Goal: Task Accomplishment & Management: Complete application form

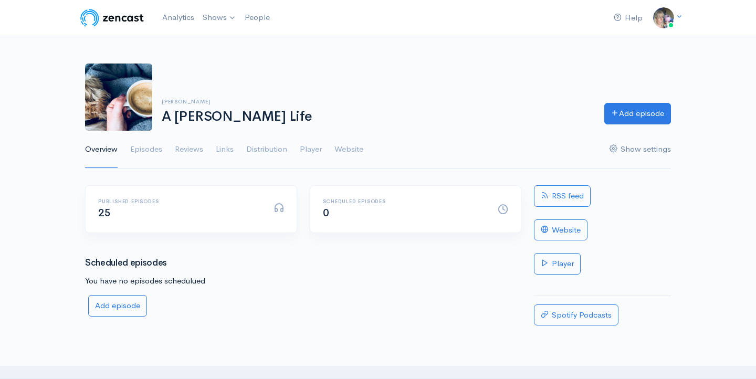
click at [626, 146] on link "Show settings" at bounding box center [640, 150] width 61 height 38
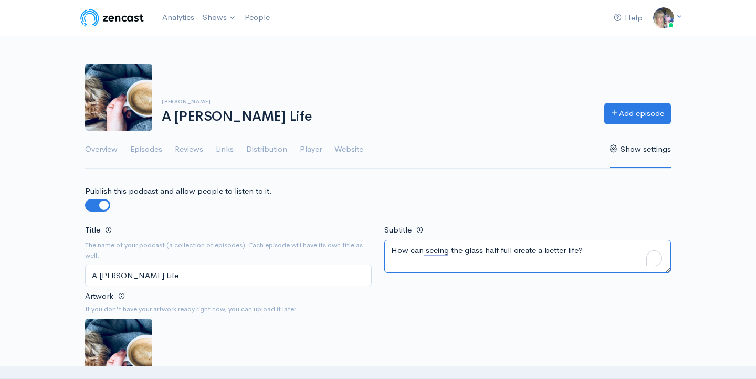
drag, startPoint x: 583, startPoint y: 250, endPoint x: 406, endPoint y: 218, distance: 180.3
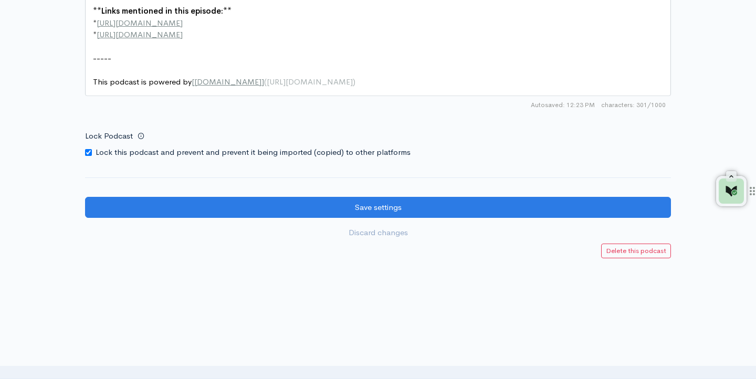
scroll to position [1437, 0]
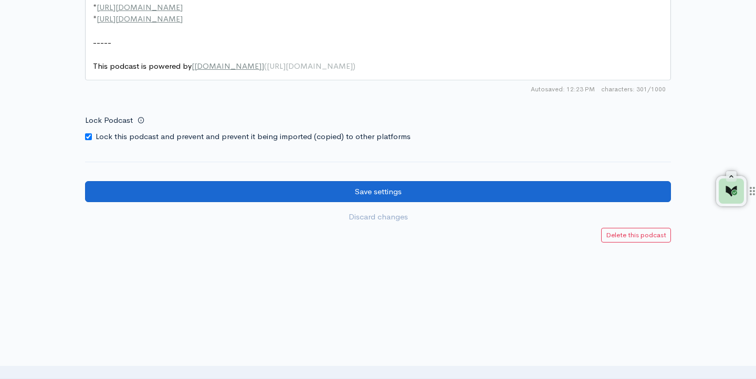
type textarea "Writing books around the world"
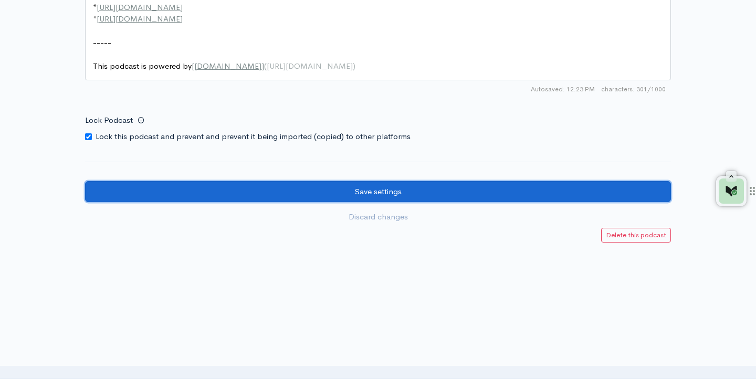
click at [456, 191] on input "Save settings" at bounding box center [378, 192] width 586 height 22
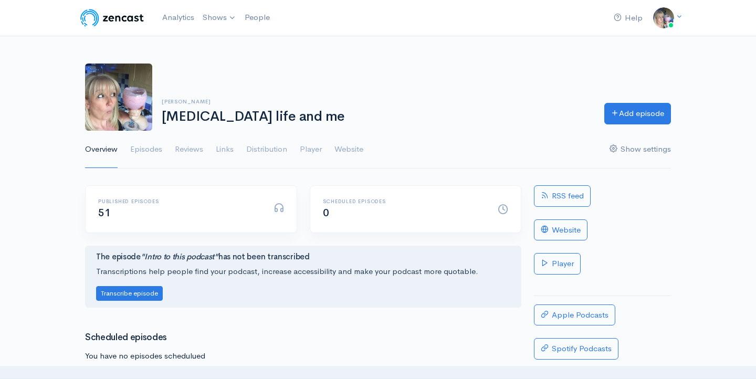
click at [626, 150] on link "Show settings" at bounding box center [640, 150] width 61 height 38
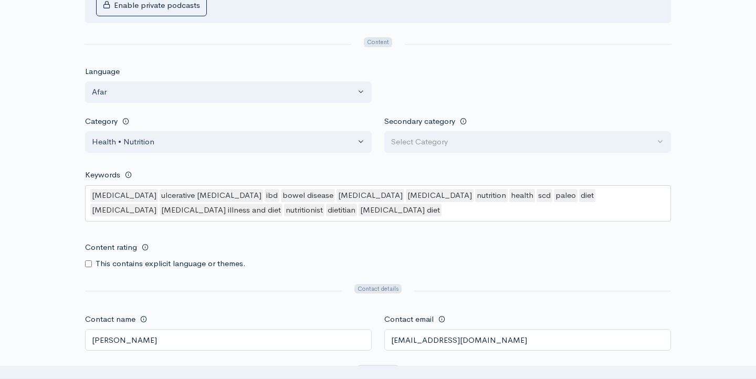
scroll to position [798, 0]
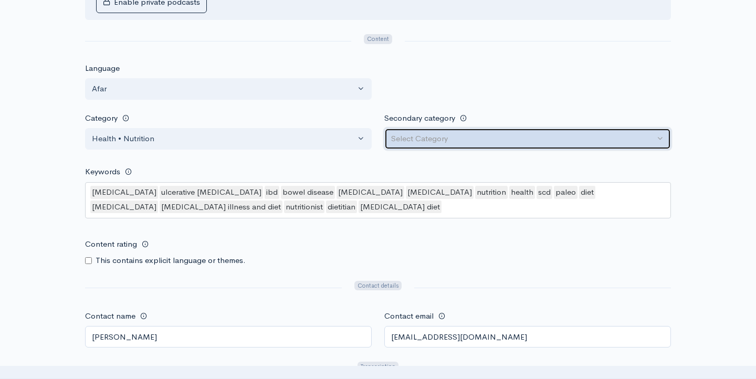
click at [454, 138] on div "Select Category" at bounding box center [523, 139] width 264 height 12
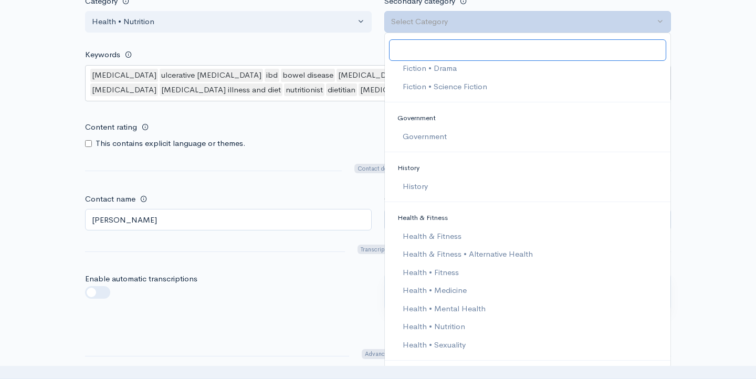
scroll to position [641, 0]
click at [513, 254] on span "Health & Fitness • Alternative Health" at bounding box center [468, 255] width 130 height 12
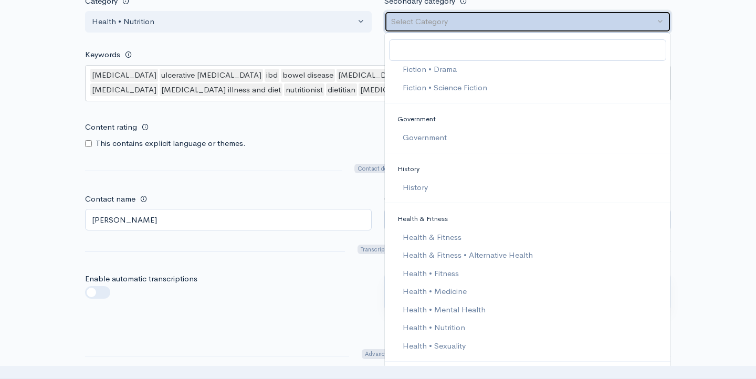
select select "Health & Fitness > Alternative Health"
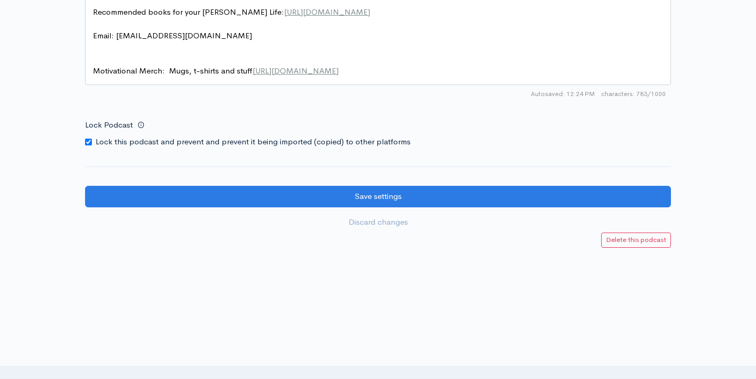
scroll to position [1511, 0]
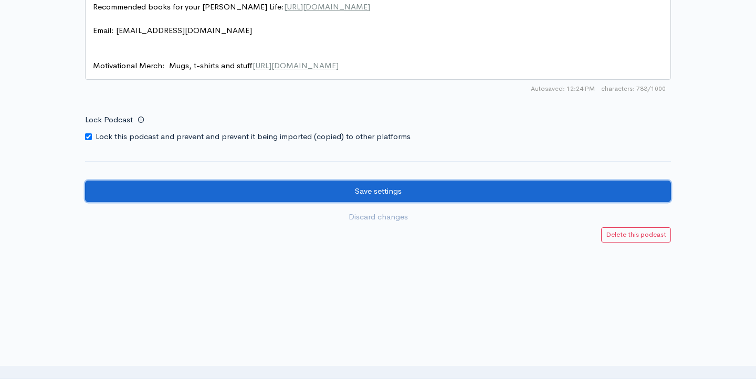
click at [474, 194] on input "Save settings" at bounding box center [378, 192] width 586 height 22
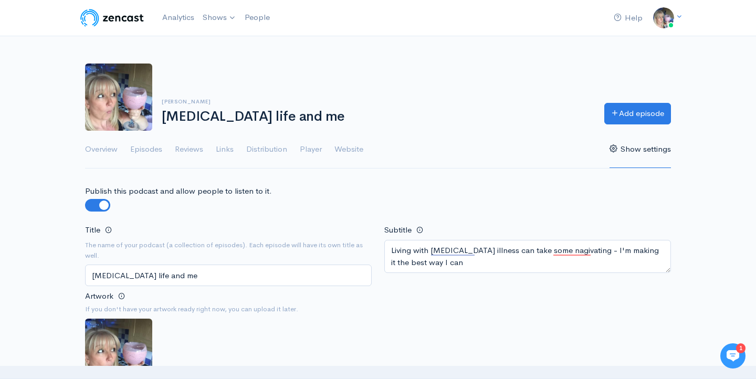
click at [729, 351] on icon at bounding box center [733, 356] width 13 height 12
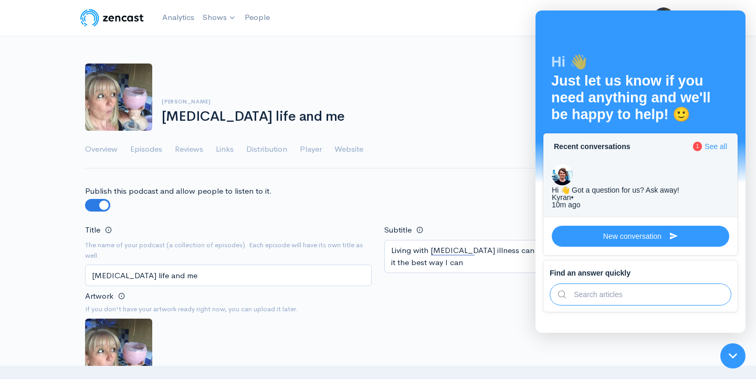
click at [659, 340] on div "Title The name of your podcast (a collection of episodes). Each episode will ha…" at bounding box center [378, 321] width 599 height 197
click at [474, 90] on div "Louise Autoimmune life and me Add episode" at bounding box center [378, 97] width 599 height 67
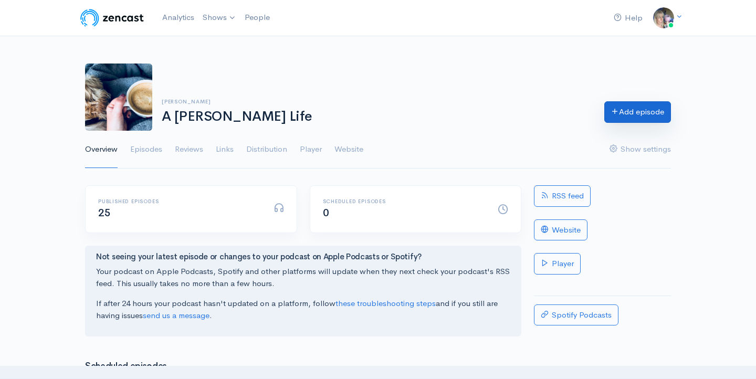
click at [633, 114] on link "Add episode" at bounding box center [637, 112] width 67 height 22
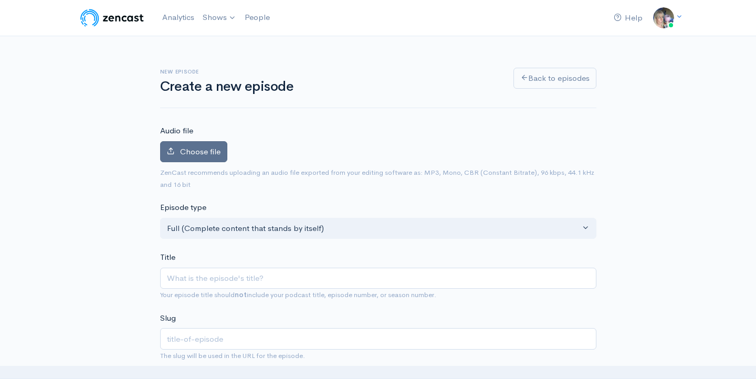
click at [204, 151] on span "Choose file" at bounding box center [200, 151] width 40 height 10
click at [0, 0] on input "Choose file" at bounding box center [0, 0] width 0 height 0
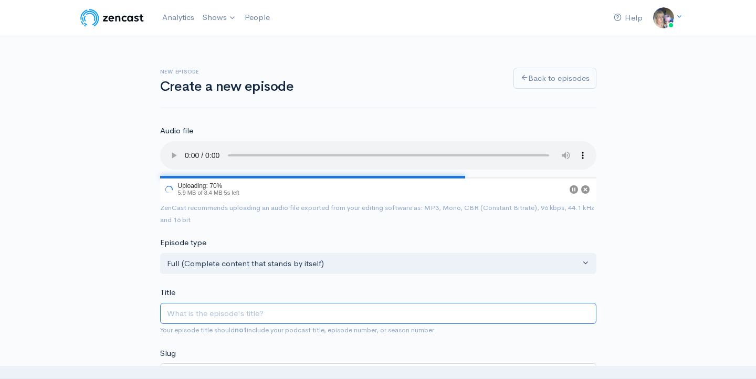
click at [204, 312] on input "Title" at bounding box center [378, 314] width 436 height 22
type input "D"
type input "d"
type input "Do"
type input "do"
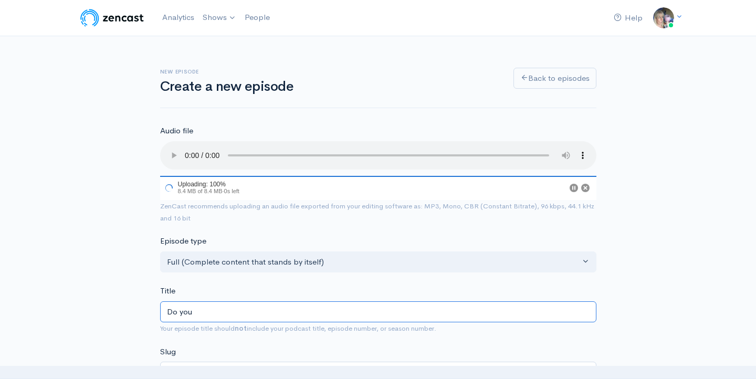
type input "Do you"
type input "do-you"
type input "Do you wa"
type input "do-you-wa"
type input "Do you wan"
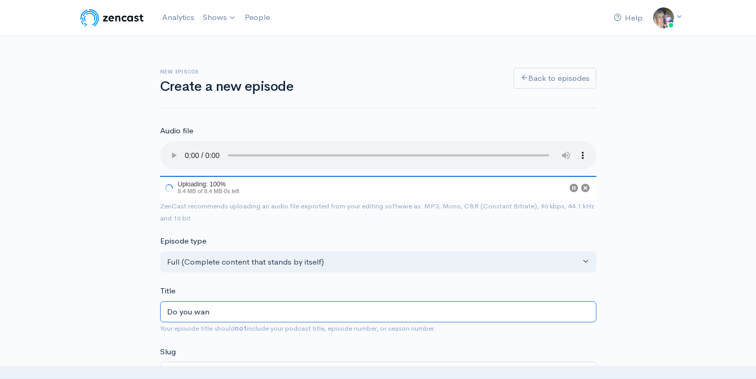
type input "do-you-wan"
type input "Do you want"
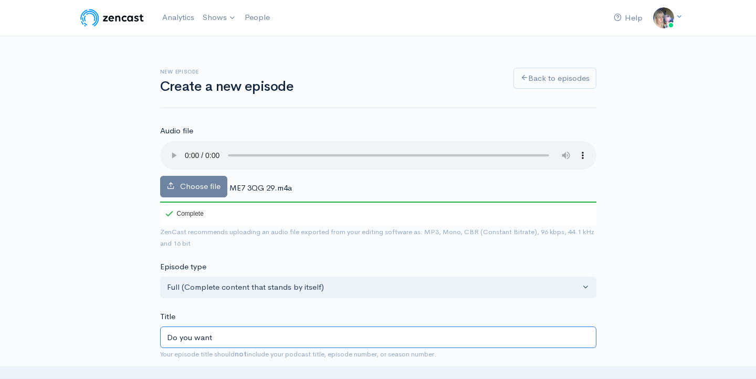
type input "do-you-want"
type input "Do you want t"
type input "do-you-want-t"
type input "Do you want to"
type input "do-you-want-to"
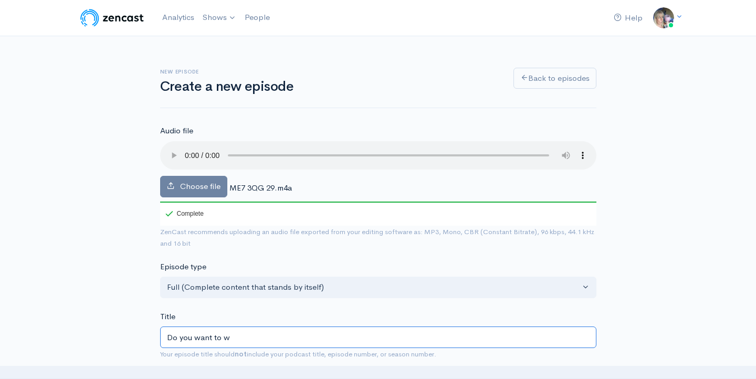
type input "Do you want to wr"
type input "do-you-want-to-wr"
type input "Do you want to writ"
type input "do-you-want-to-writ"
type input "Do you want to write"
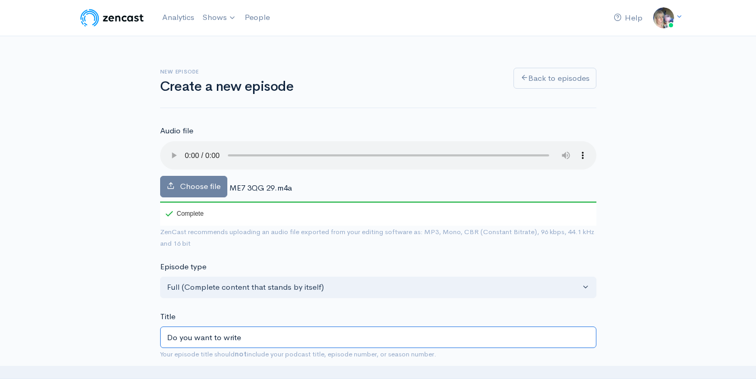
type input "do-you-want-to-write"
type input "Do you want to write a"
type input "do-you-want-to-write-a"
type input "Do you want to write a b"
type input "do-you-want-to-write-a-b"
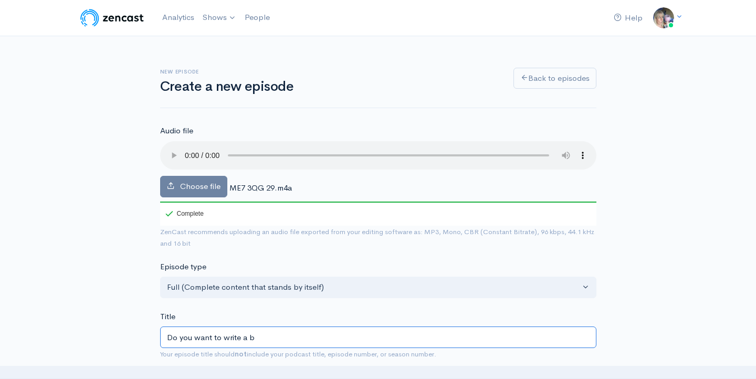
type input "Do you want to write a bo"
type input "do-you-want-to-write-a-bo"
type input "Do you want to write a boo"
type input "do-you-want-to-write-a-boo"
type input "Do you want to write a book"
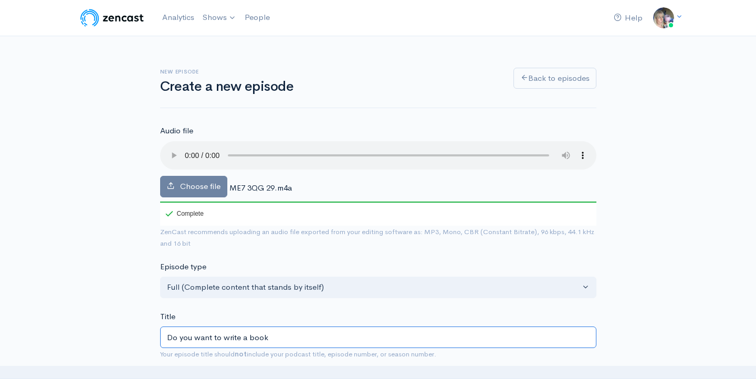
type input "do-you-want-to-write-a-book"
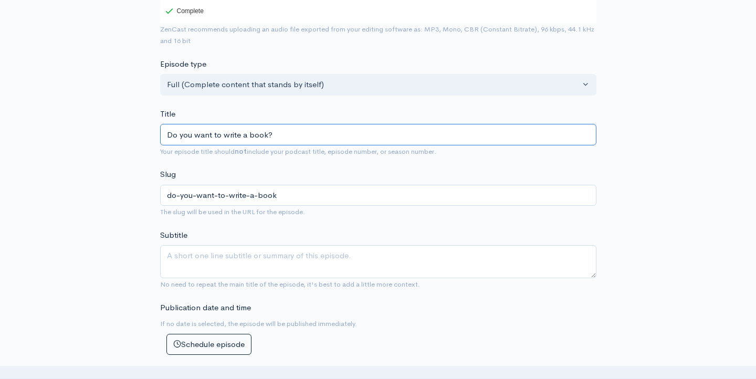
scroll to position [204, 0]
type input "Do you want to write a book?"
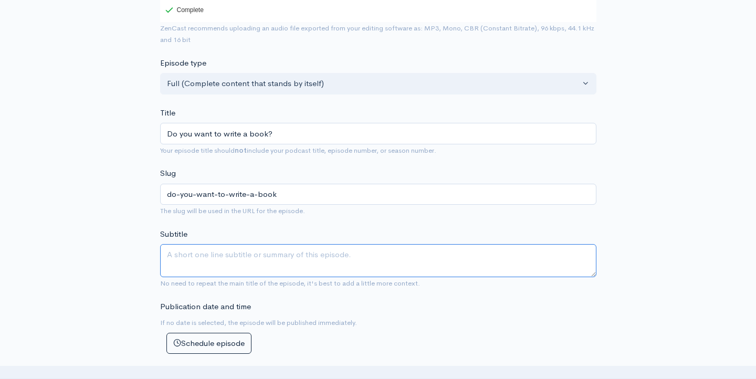
click at [214, 257] on textarea "Subtitle" at bounding box center [378, 260] width 436 height 33
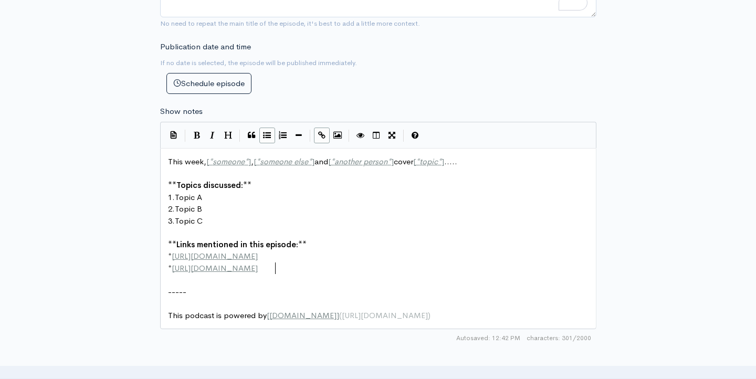
scroll to position [4, 0]
type textarea "http://second-example.com"
drag, startPoint x: 283, startPoint y: 269, endPoint x: 173, endPoint y: 268, distance: 109.7
drag, startPoint x: 284, startPoint y: 269, endPoint x: 198, endPoint y: 268, distance: 85.6
type textarea "louiseusher.com"
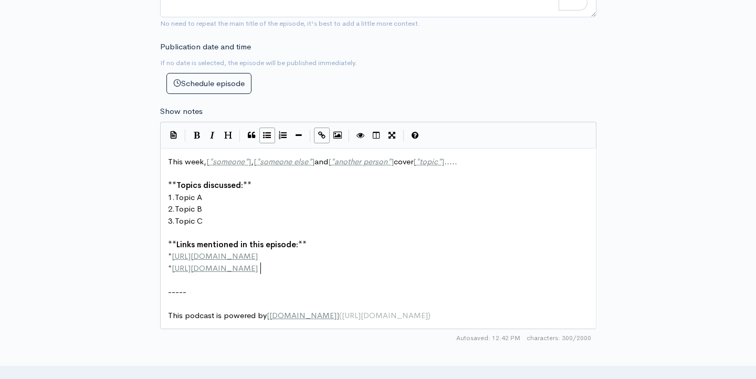
scroll to position [4, 10]
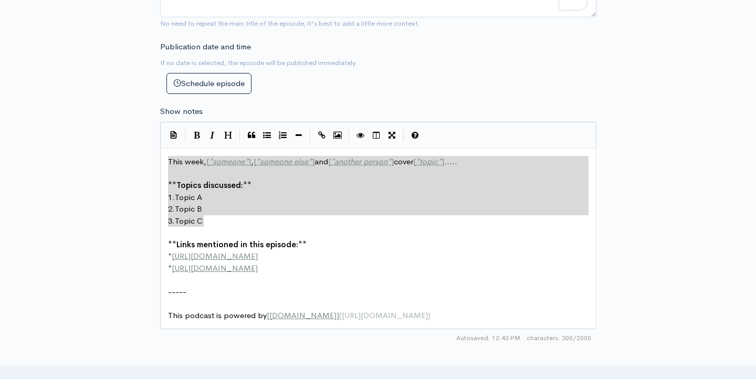
drag, startPoint x: 215, startPoint y: 217, endPoint x: 161, endPoint y: 161, distance: 77.6
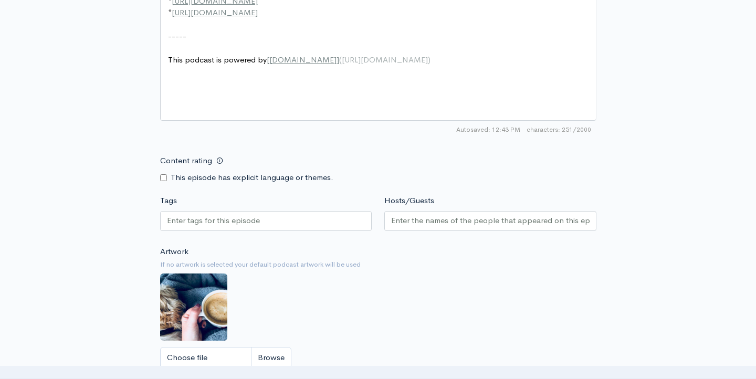
scroll to position [664, 0]
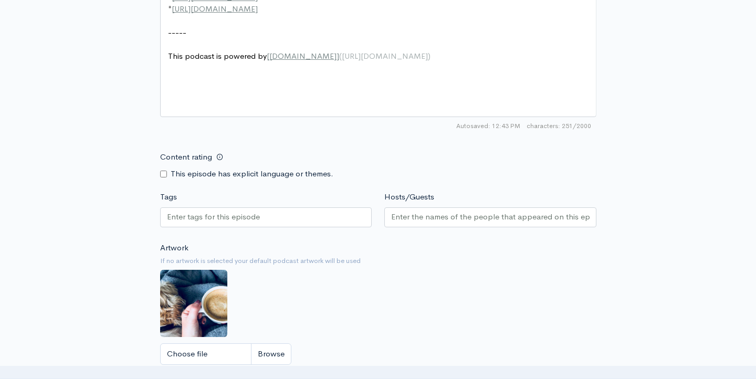
type textarea "This week, I talk about writing your book. So. many people want to write a book…"
click at [195, 216] on input "Tags" at bounding box center [214, 217] width 95 height 12
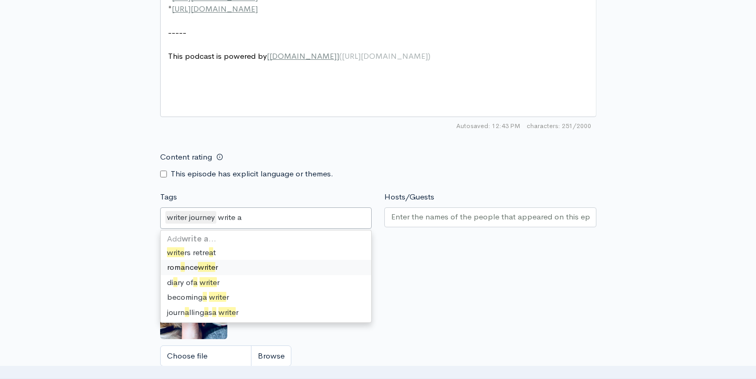
scroll to position [0, 0]
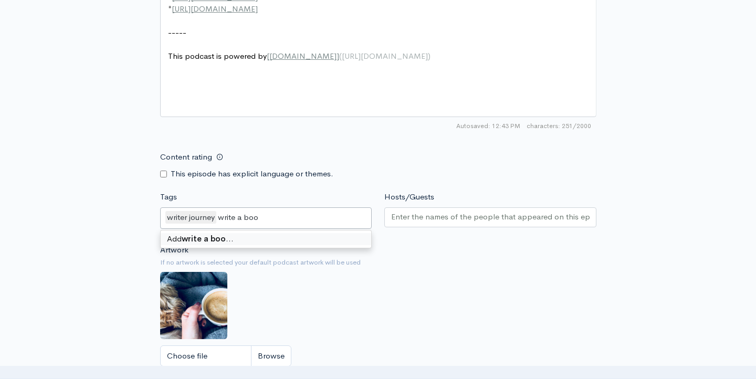
type input "write a book"
type input "romance novel"
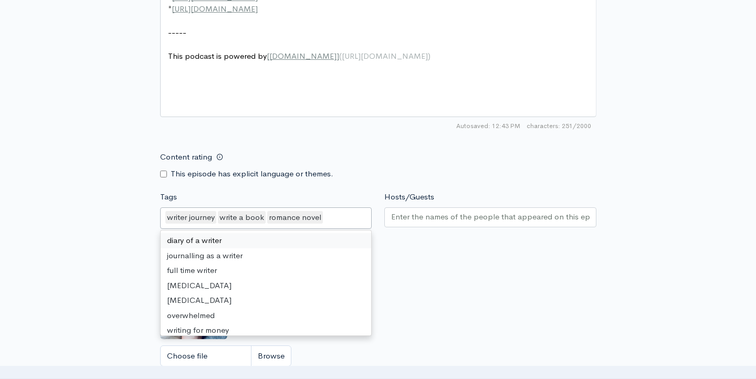
click at [407, 220] on input "Hosts/Guests" at bounding box center [490, 217] width 198 height 12
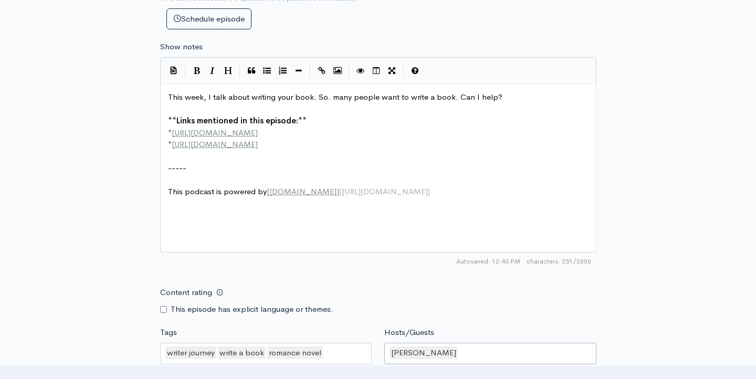
scroll to position [512, 0]
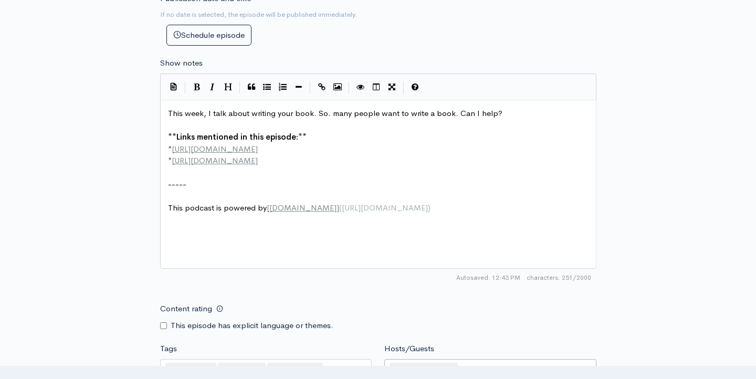
type textarea "This podcast is powered by [ZenCast.fm](https://zencast.fm)"
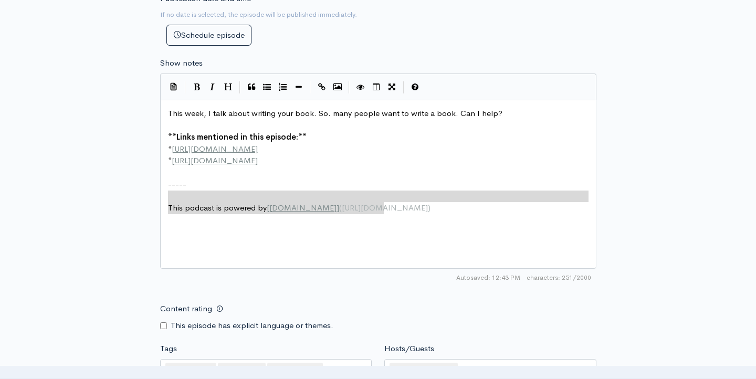
scroll to position [4, 326]
drag, startPoint x: 392, startPoint y: 206, endPoint x: 269, endPoint y: 195, distance: 122.8
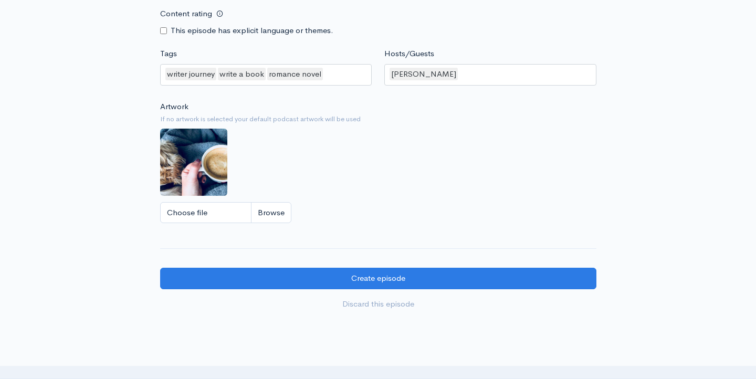
scroll to position [810, 0]
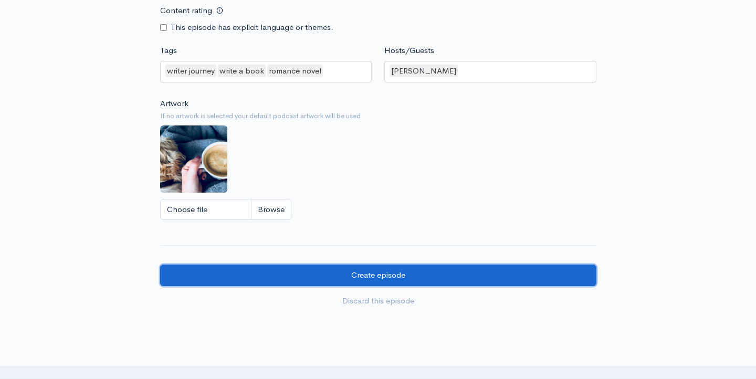
click at [305, 278] on input "Create episode" at bounding box center [378, 276] width 436 height 22
